Goal: Find specific page/section: Find specific page/section

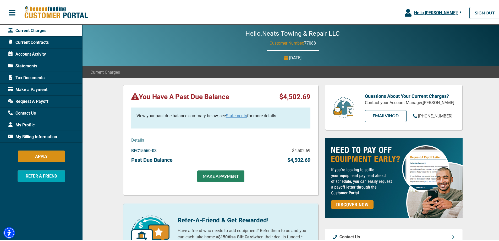
click at [47, 75] on div "Tax Documents" at bounding box center [41, 77] width 83 height 12
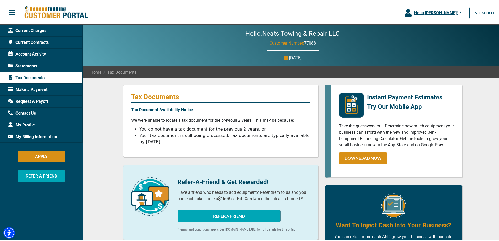
scroll to position [26, 0]
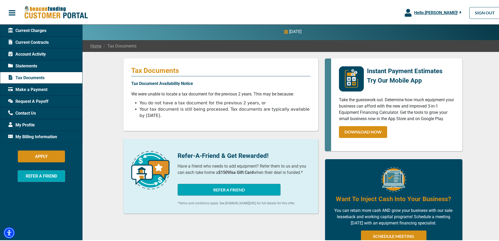
click at [65, 75] on div "Tax Documents" at bounding box center [41, 77] width 83 height 12
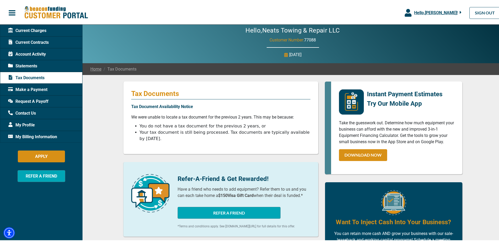
scroll to position [0, 0]
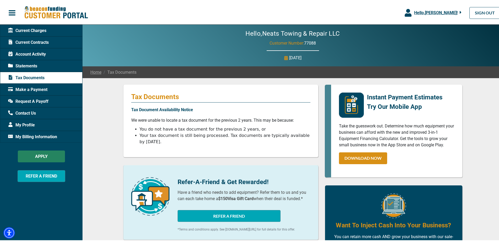
click at [47, 155] on button "APPLY" at bounding box center [41, 155] width 47 height 12
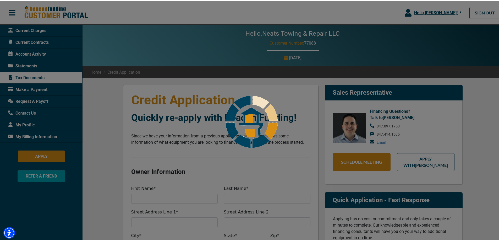
select select "5"
select select "2"
select select "5"
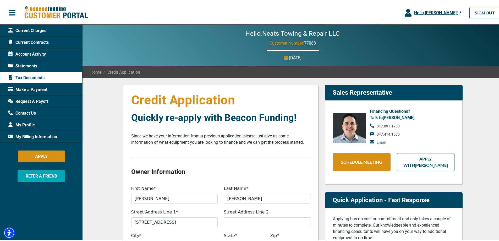
type input "100%"
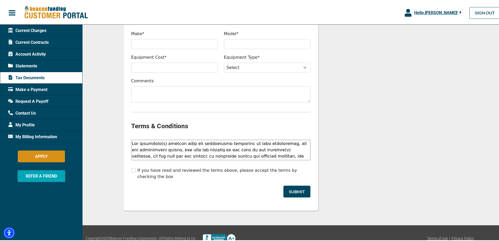
scroll to position [469, 0]
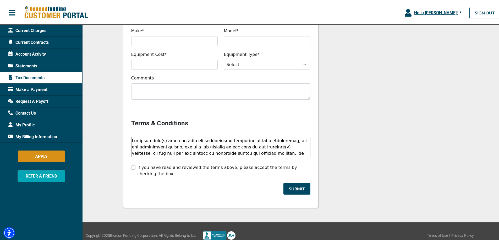
click at [39, 63] on div "Statements" at bounding box center [41, 65] width 83 height 12
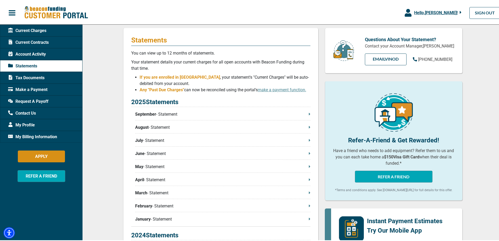
scroll to position [131, 0]
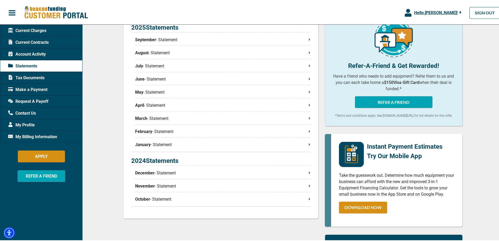
click at [166, 172] on p "December - Statement" at bounding box center [222, 172] width 175 height 6
click at [309, 172] on icon at bounding box center [309, 171] width 1 height 2
click at [33, 75] on span "Tax Documents" at bounding box center [26, 77] width 36 height 6
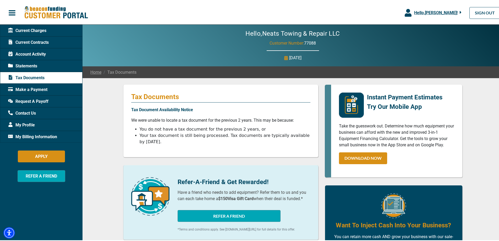
click at [41, 27] on span "Current Charges" at bounding box center [27, 29] width 38 height 6
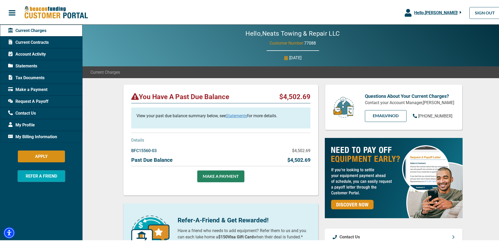
click at [238, 113] on link "Statements" at bounding box center [236, 114] width 21 height 5
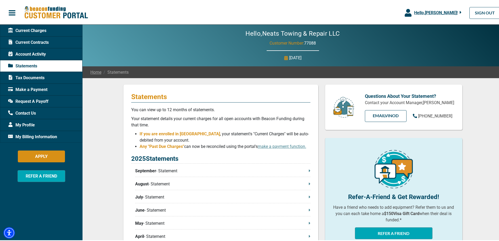
scroll to position [52, 0]
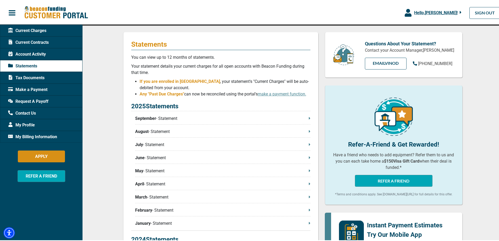
click at [177, 116] on p "September - Statement" at bounding box center [222, 117] width 175 height 6
click at [42, 39] on span "Current Contracts" at bounding box center [28, 41] width 41 height 6
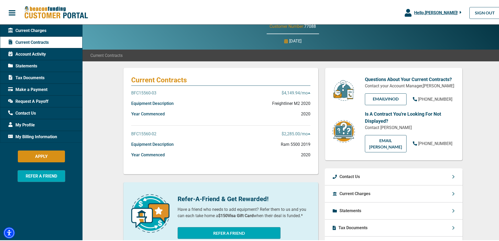
scroll to position [26, 0]
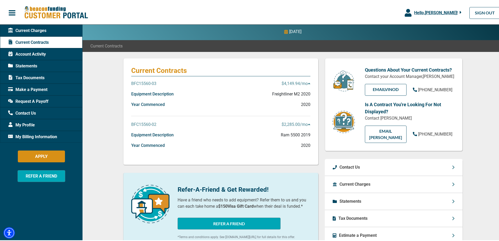
click at [147, 81] on p "BFC15560-03" at bounding box center [143, 82] width 25 height 6
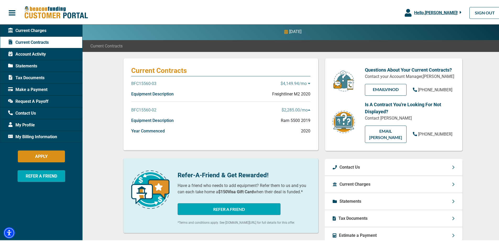
click at [147, 81] on p "BFC15560-03" at bounding box center [143, 82] width 25 height 6
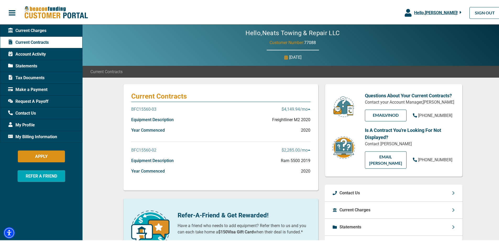
scroll to position [0, 0]
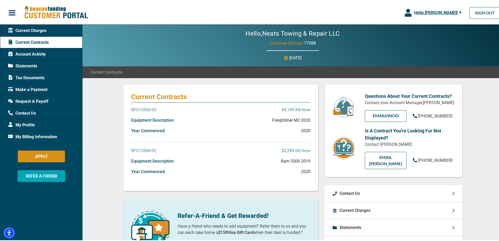
click at [37, 75] on span "Tax Documents" at bounding box center [26, 77] width 36 height 6
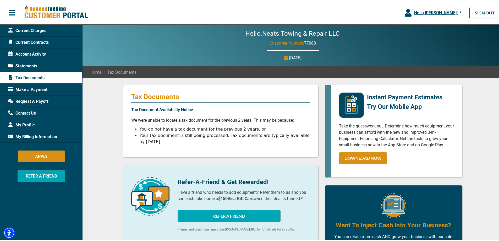
click at [40, 51] on span "Account Activity" at bounding box center [27, 53] width 38 height 6
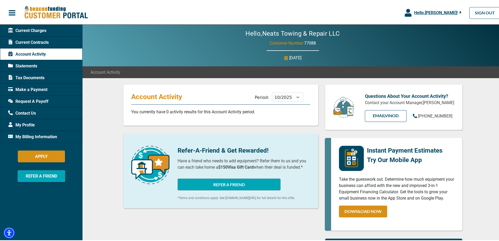
click at [12, 9] on span "button" at bounding box center [12, 12] width 8 height 8
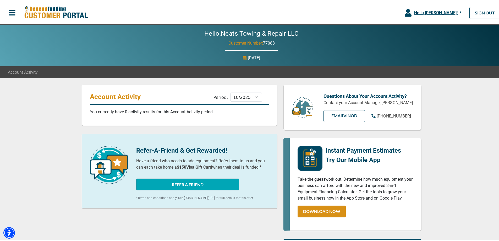
click at [12, 9] on span "button" at bounding box center [12, 12] width 8 height 8
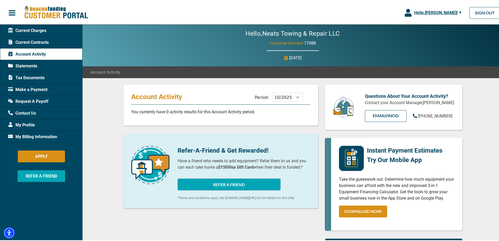
click at [42, 75] on span "Tax Documents" at bounding box center [26, 77] width 36 height 6
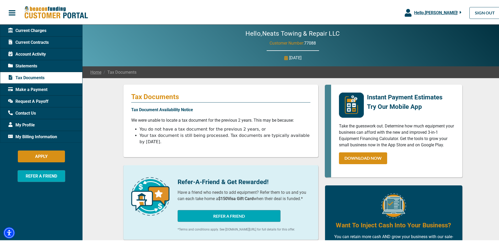
click at [36, 51] on span "Account Activity" at bounding box center [27, 53] width 38 height 6
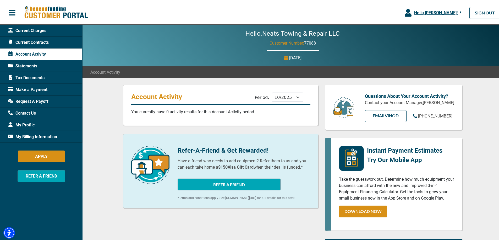
click at [37, 28] on span "Current Charges" at bounding box center [27, 29] width 38 height 6
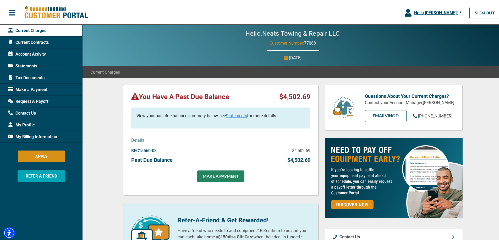
click at [32, 39] on span "Current Contracts" at bounding box center [28, 41] width 41 height 6
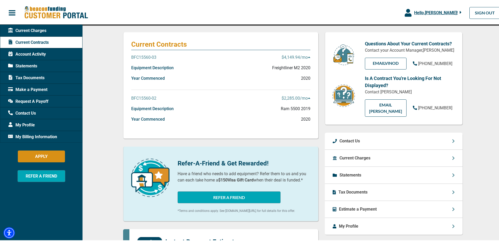
scroll to position [79, 0]
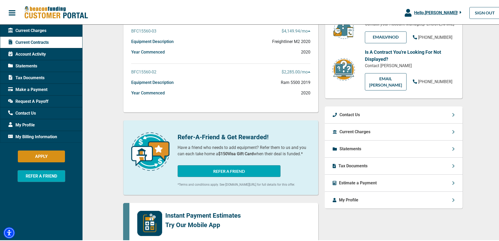
click at [390, 156] on div "Tax Documents" at bounding box center [394, 164] width 138 height 17
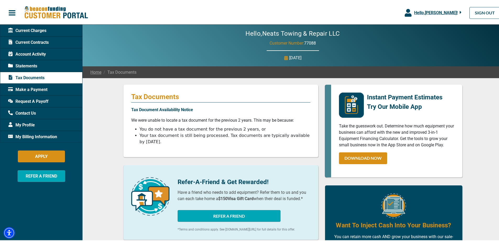
click at [42, 40] on span "Current Contracts" at bounding box center [28, 41] width 41 height 6
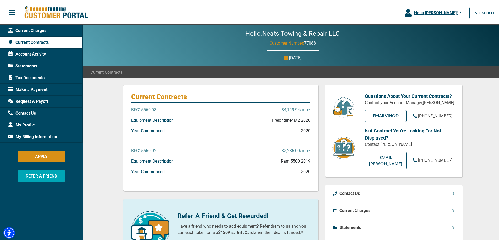
click at [148, 108] on p "BFC15560-03" at bounding box center [143, 109] width 25 height 6
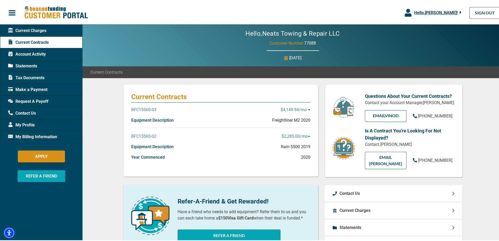
click at [148, 107] on p "BFC15560-03" at bounding box center [143, 109] width 25 height 6
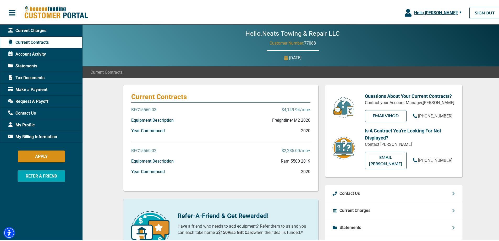
click at [26, 64] on span "Statements" at bounding box center [22, 65] width 29 height 6
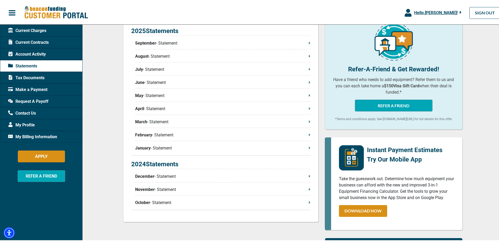
scroll to position [131, 0]
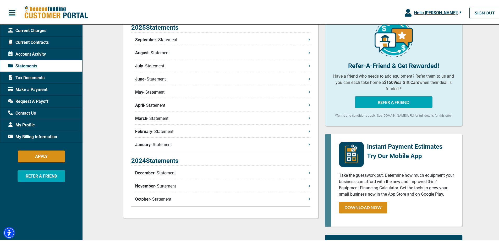
click at [162, 172] on p "December - Statement" at bounding box center [222, 172] width 175 height 6
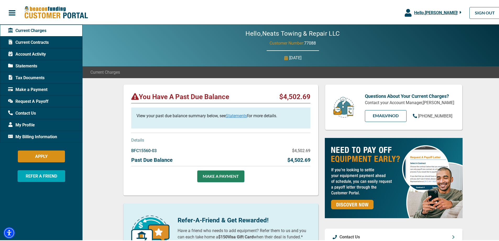
click at [12, 10] on span "button" at bounding box center [12, 12] width 8 height 8
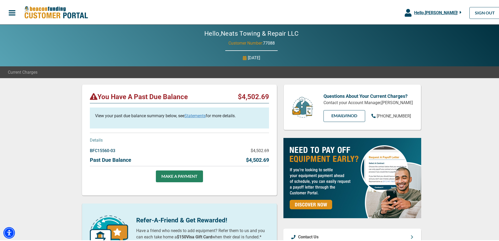
click at [10, 8] on span "button" at bounding box center [12, 12] width 8 height 8
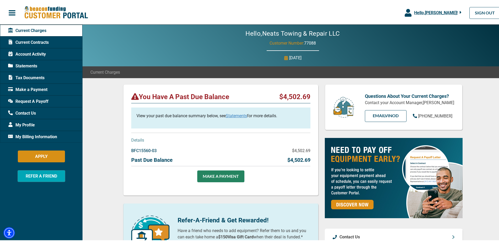
click at [59, 42] on div "Current Contracts" at bounding box center [41, 41] width 83 height 12
